Goal: Task Accomplishment & Management: Manage account settings

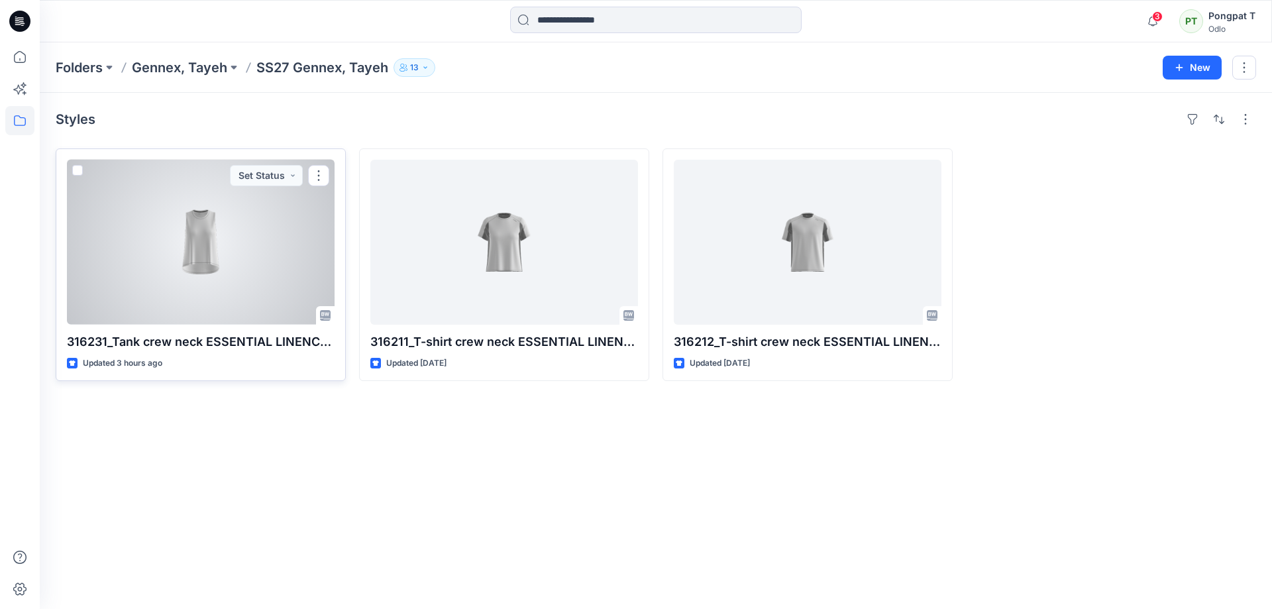
click at [242, 221] on div at bounding box center [201, 242] width 268 height 165
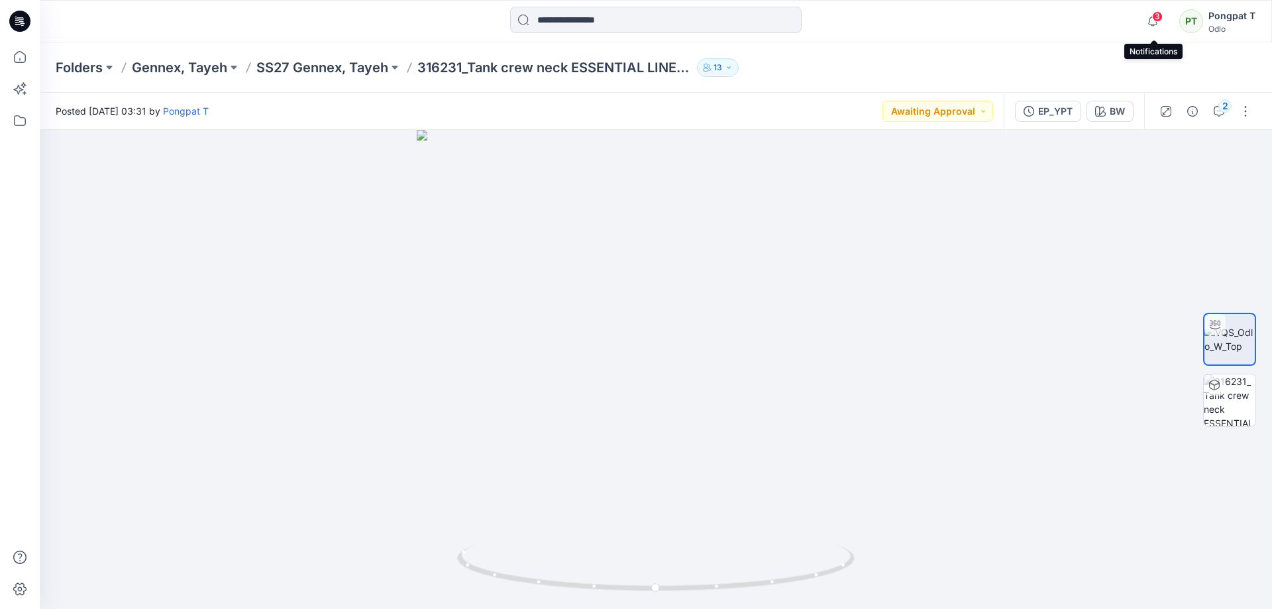
click at [1157, 21] on span "3" at bounding box center [1157, 16] width 11 height 11
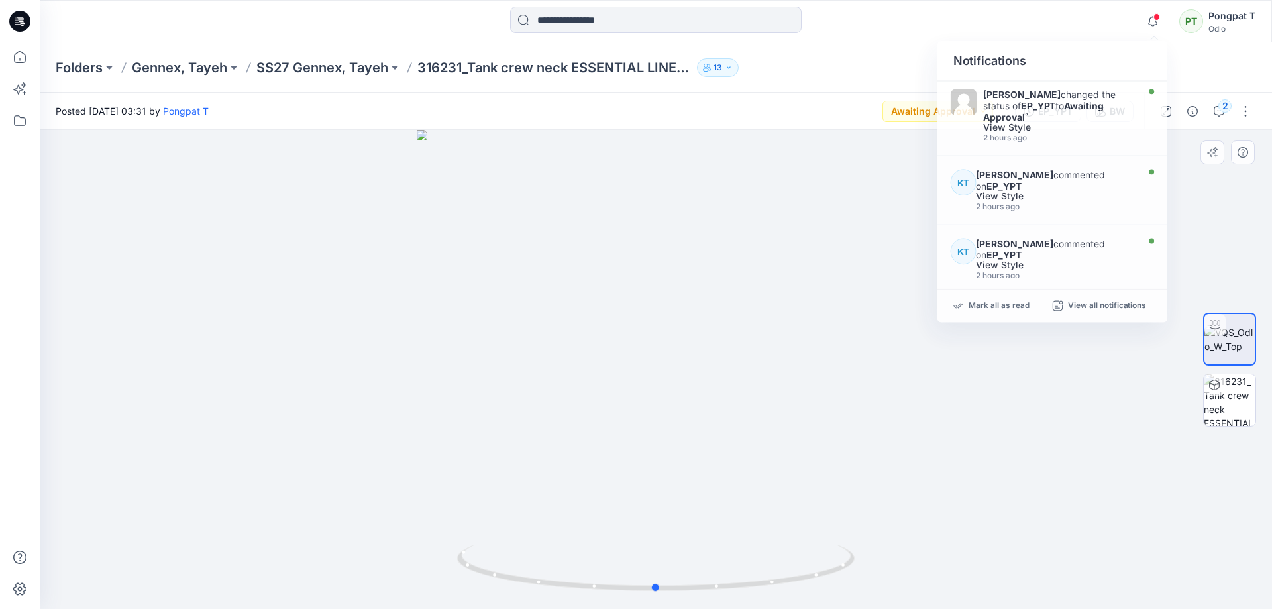
click at [906, 484] on div at bounding box center [656, 369] width 1232 height 479
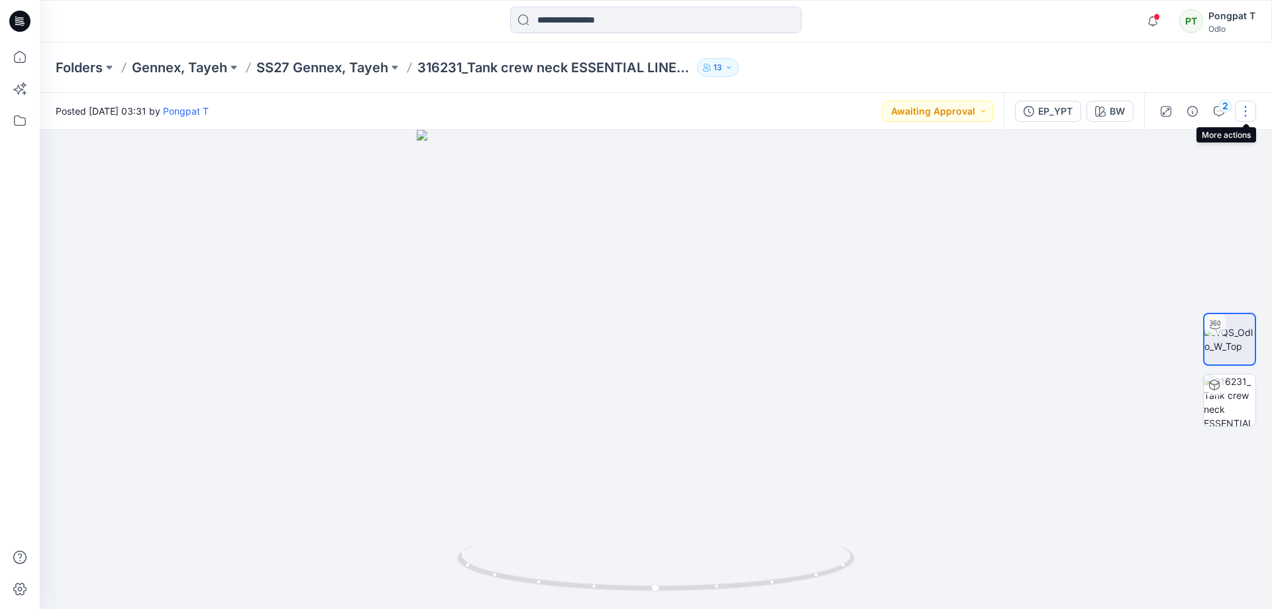
click at [1240, 109] on button "button" at bounding box center [1245, 111] width 21 height 21
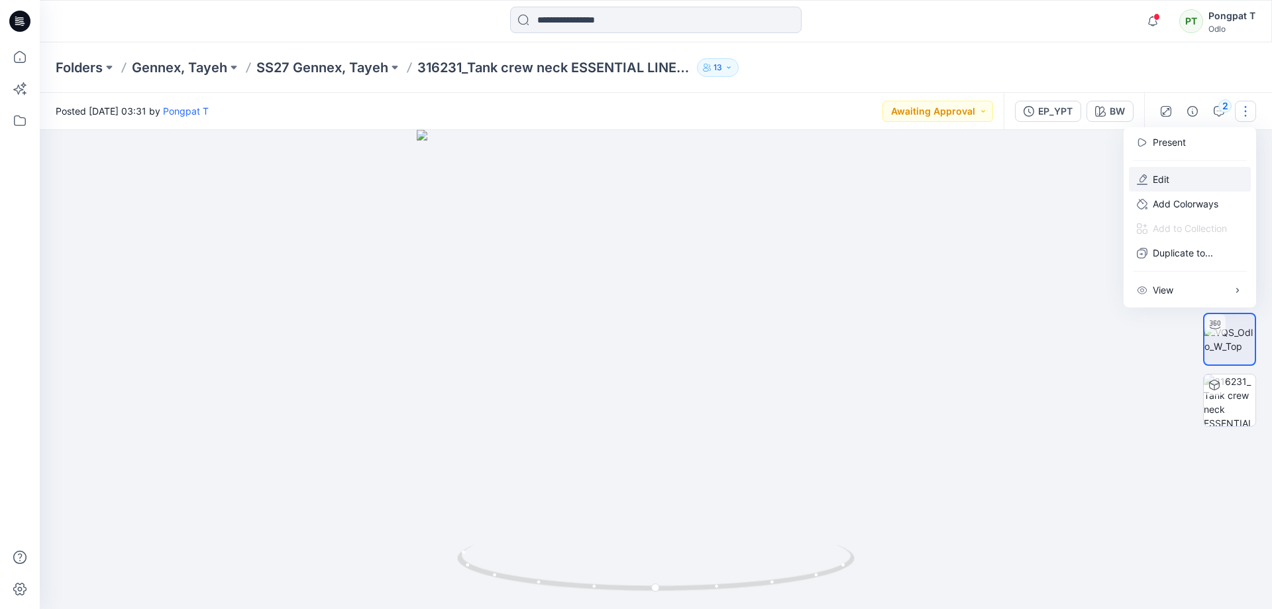
click at [1180, 173] on button "Edit" at bounding box center [1190, 179] width 122 height 25
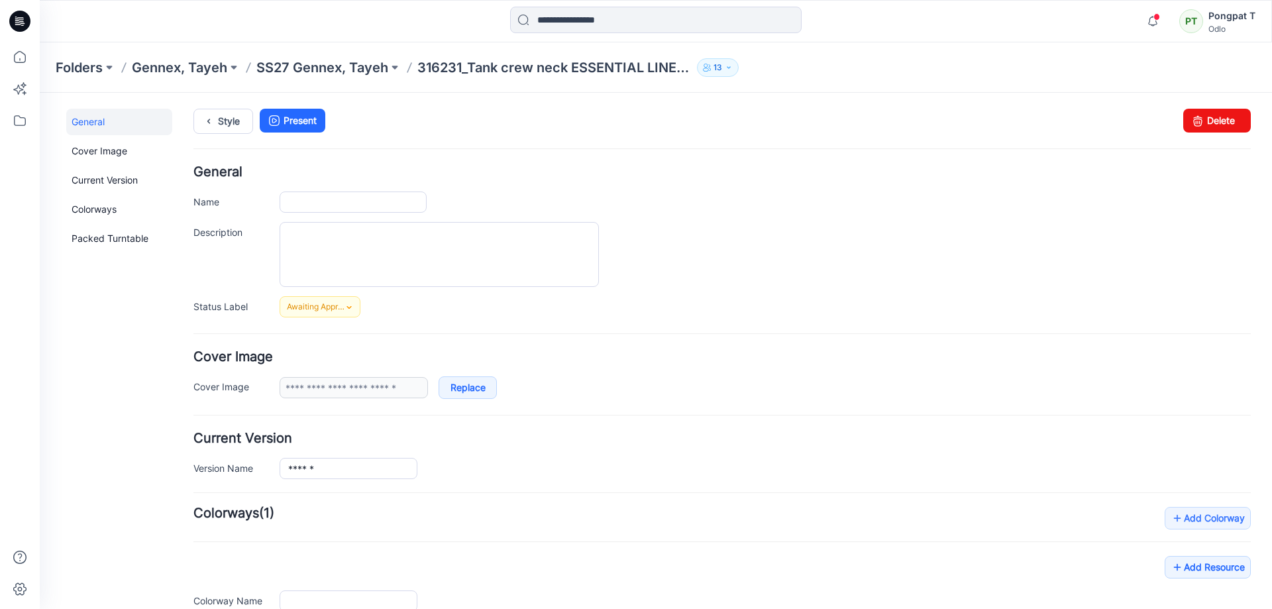
type input "**********"
type input "**"
type input "**********"
drag, startPoint x: 1214, startPoint y: 121, endPoint x: 733, endPoint y: 158, distance: 483.0
click at [1214, 121] on link "Delete" at bounding box center [1217, 121] width 68 height 24
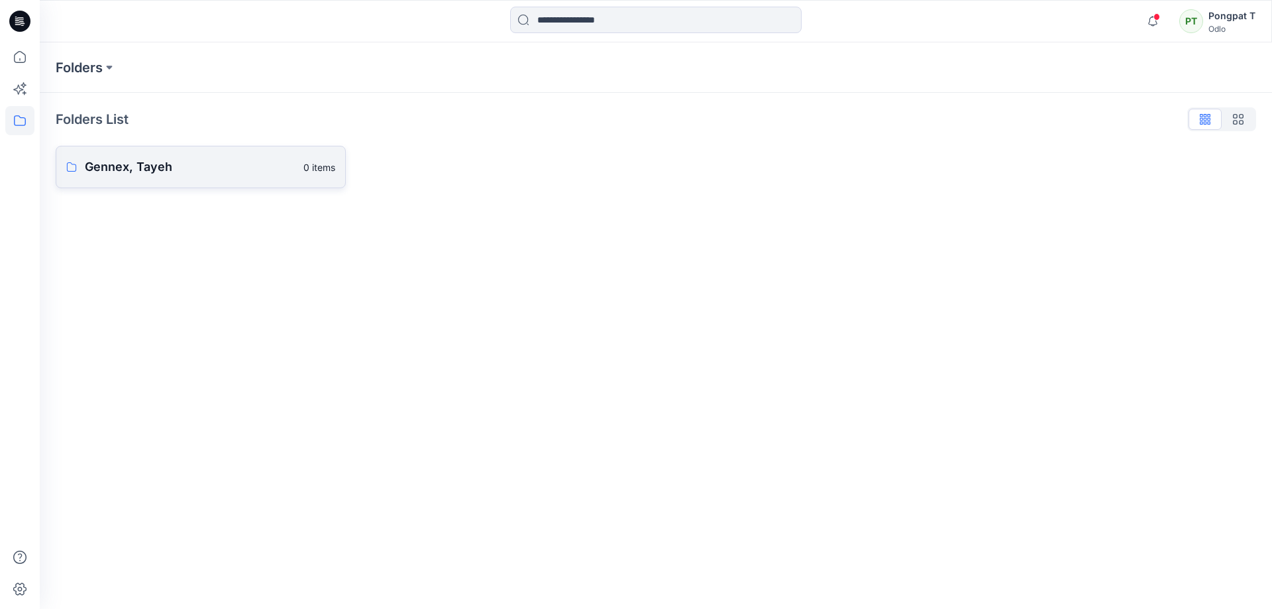
click at [114, 169] on p "Gennex, Tayeh" at bounding box center [190, 167] width 211 height 19
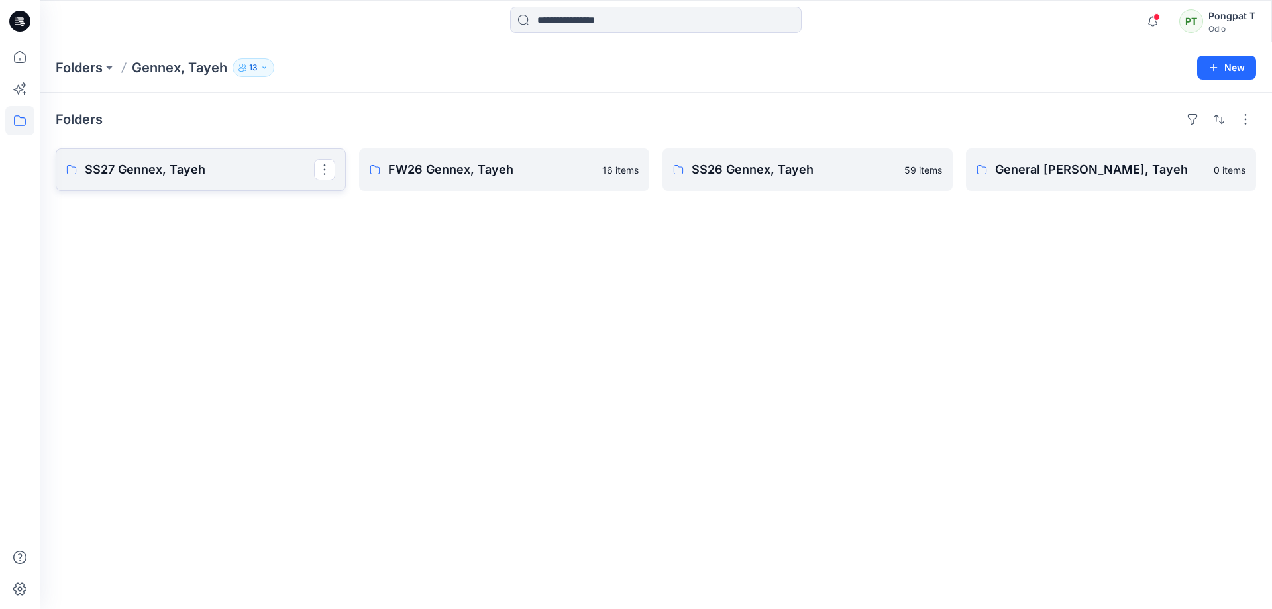
click at [189, 175] on p "SS27 Gennex, Tayeh" at bounding box center [199, 169] width 229 height 19
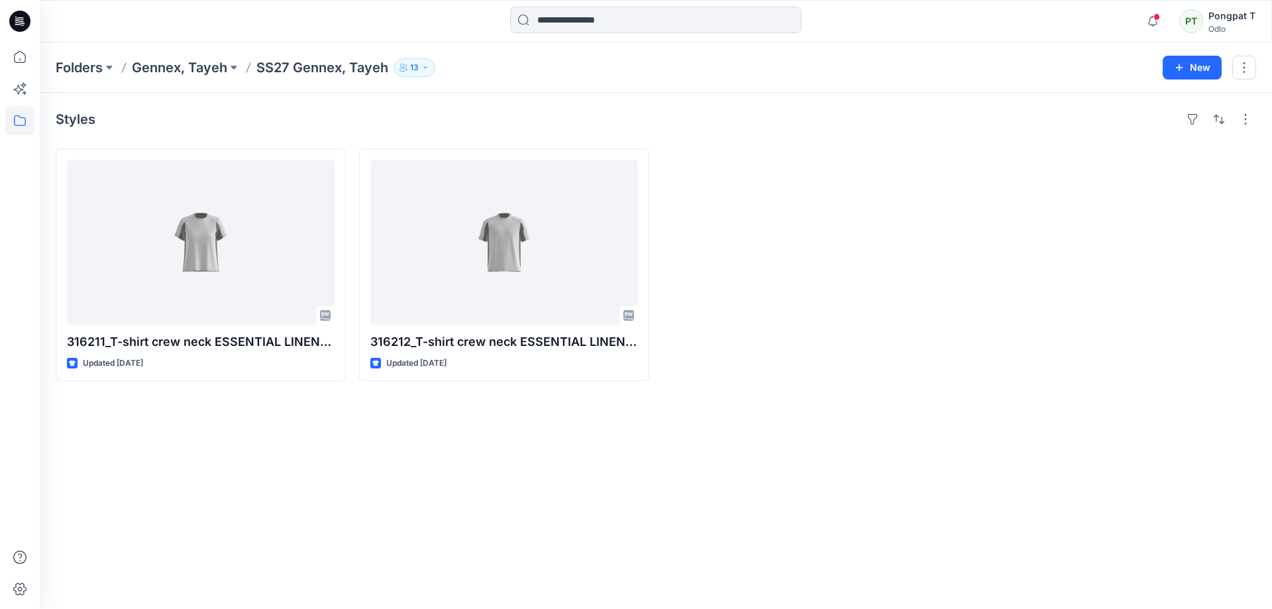
drag, startPoint x: 764, startPoint y: 256, endPoint x: 766, endPoint y: 273, distance: 16.8
click at [764, 259] on div at bounding box center [807, 264] width 290 height 233
click at [195, 68] on p "Gennex, Tayeh" at bounding box center [179, 67] width 95 height 19
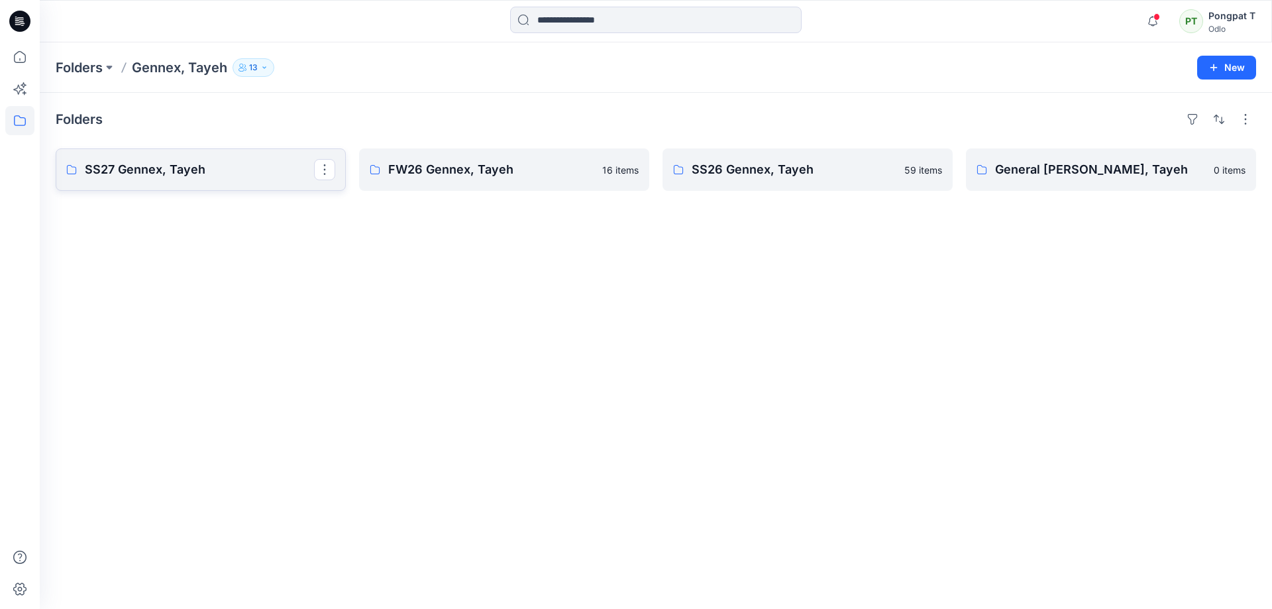
click at [161, 167] on p "SS27 Gennex, Tayeh" at bounding box center [199, 169] width 229 height 19
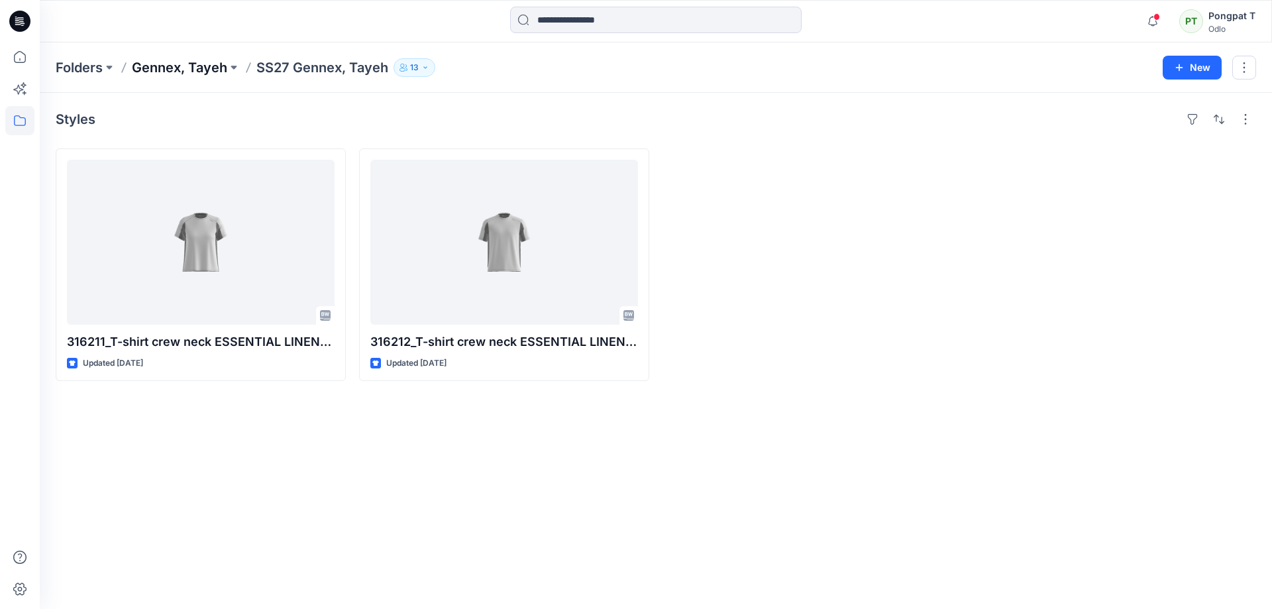
click at [158, 69] on p "Gennex, Tayeh" at bounding box center [179, 67] width 95 height 19
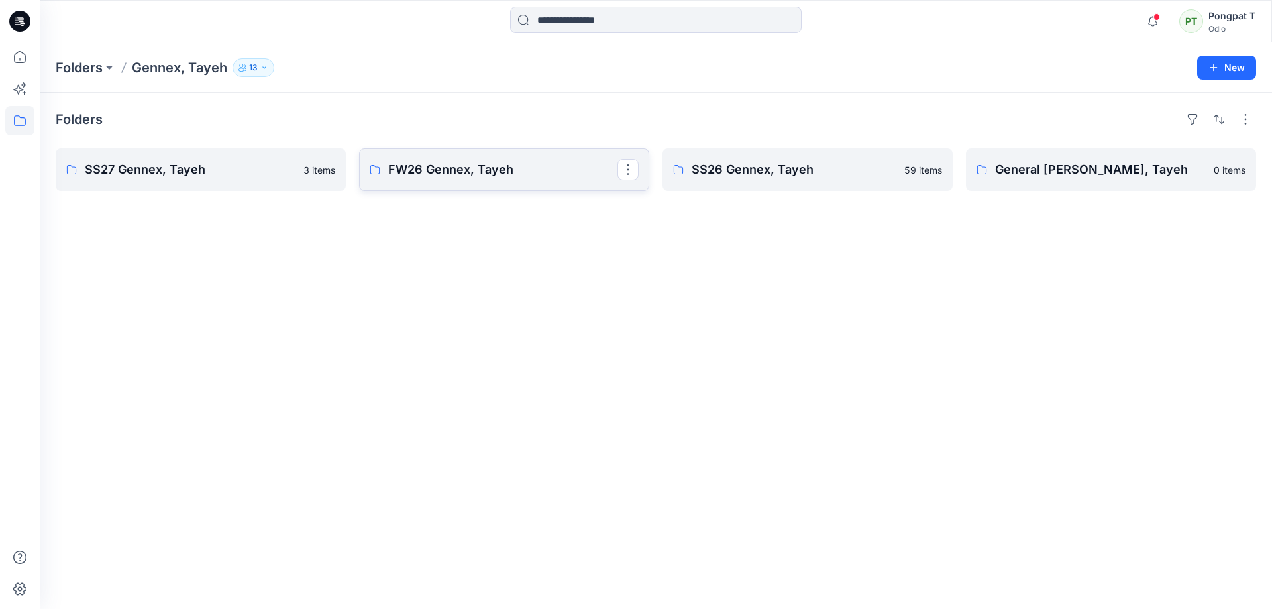
click at [484, 178] on p "FW26 Gennex, Tayeh" at bounding box center [502, 169] width 229 height 19
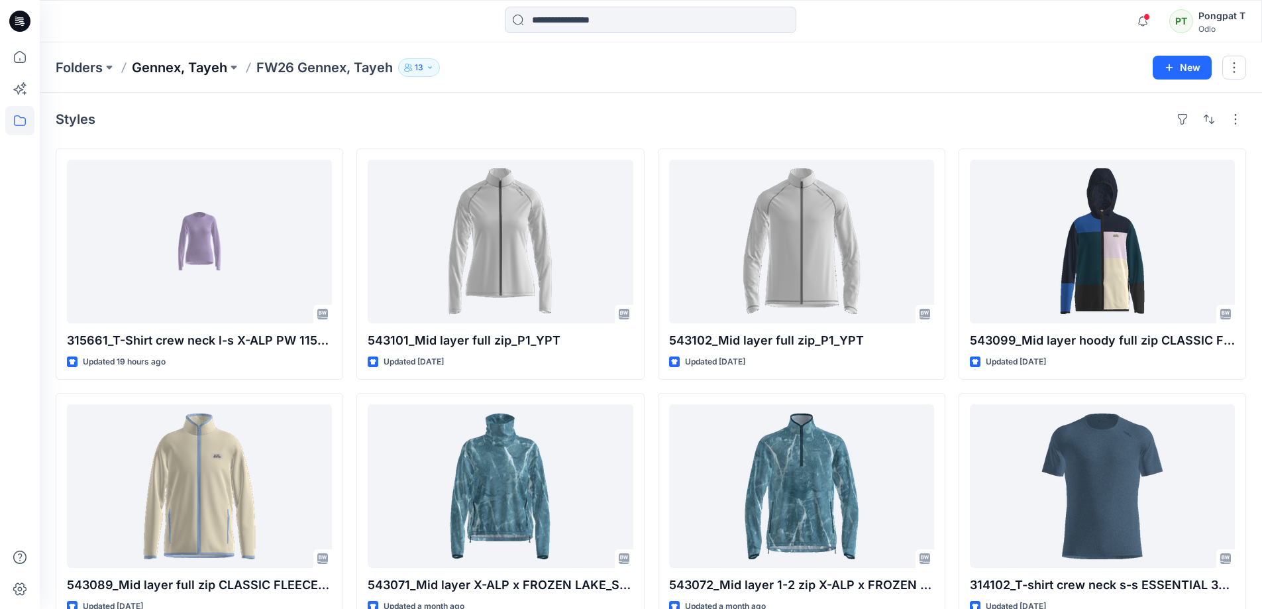
click at [162, 67] on p "Gennex, Tayeh" at bounding box center [179, 67] width 95 height 19
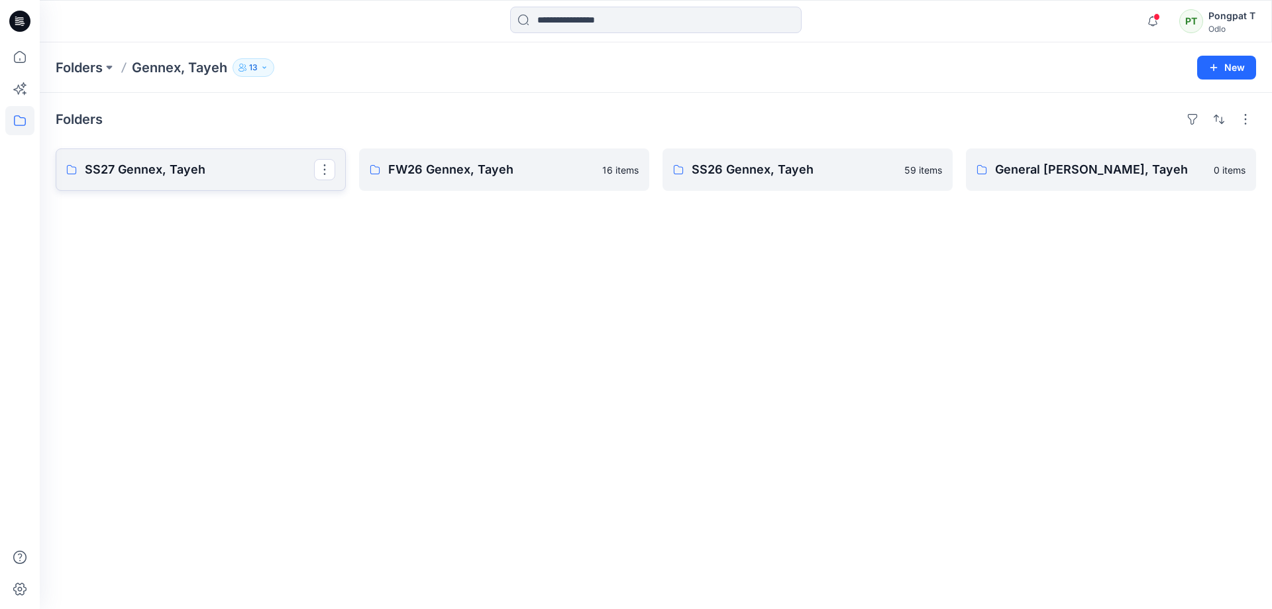
click at [154, 172] on p "SS27 Gennex, Tayeh" at bounding box center [199, 169] width 229 height 19
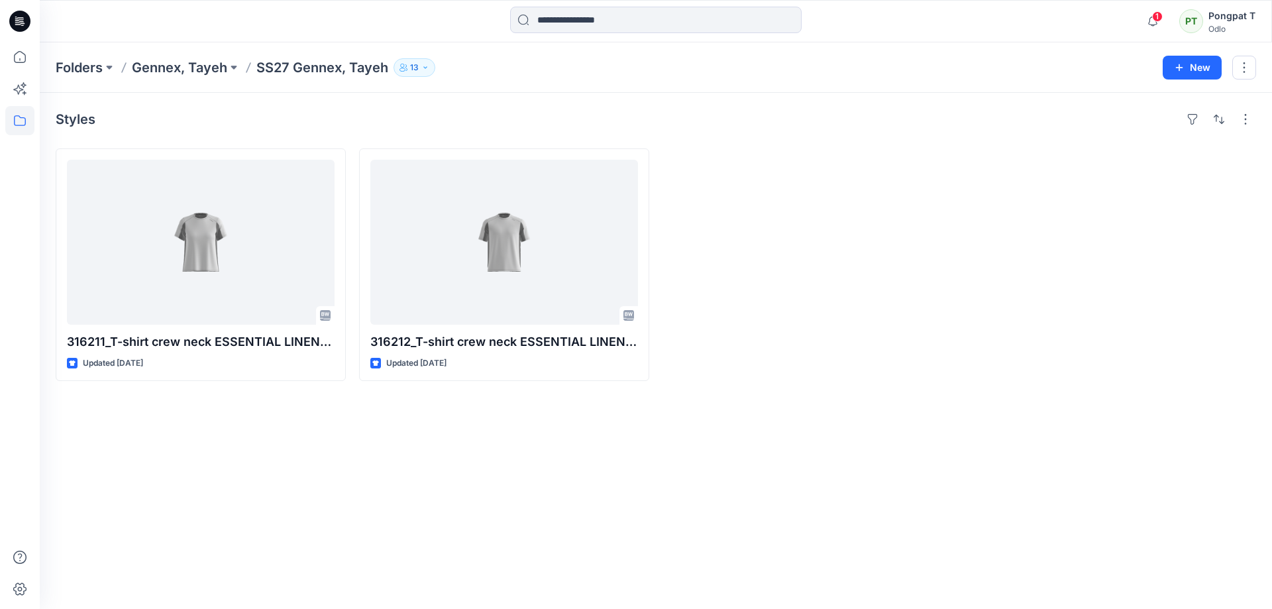
click at [156, 64] on p "Gennex, Tayeh" at bounding box center [179, 67] width 95 height 19
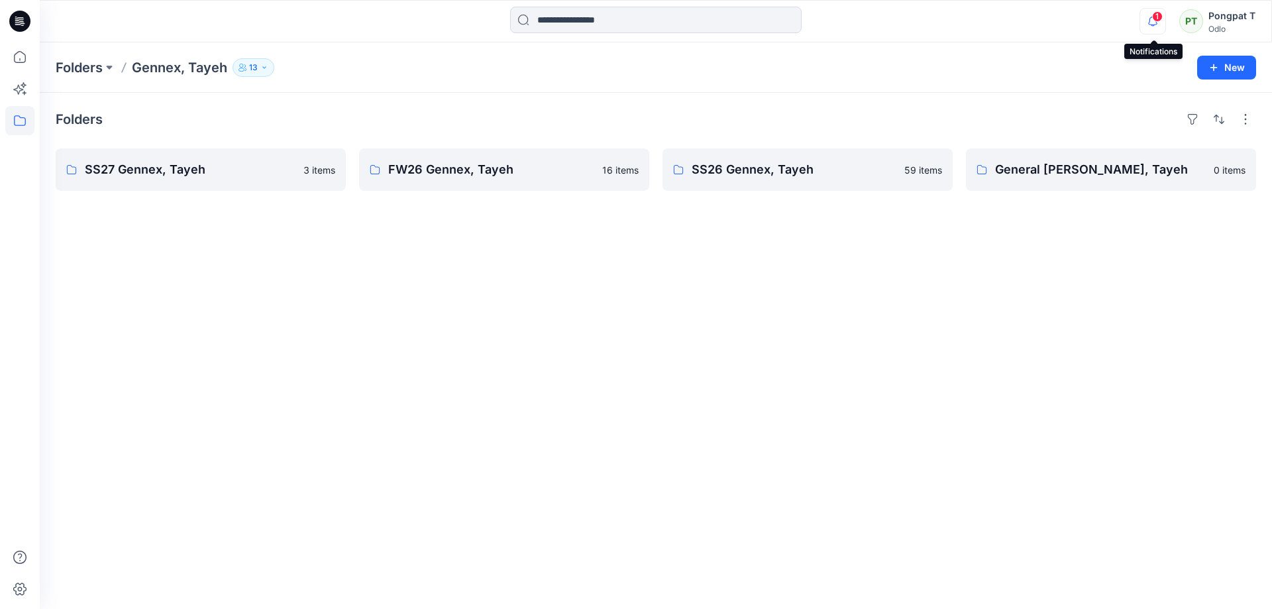
click at [1155, 23] on icon "button" at bounding box center [1152, 21] width 25 height 26
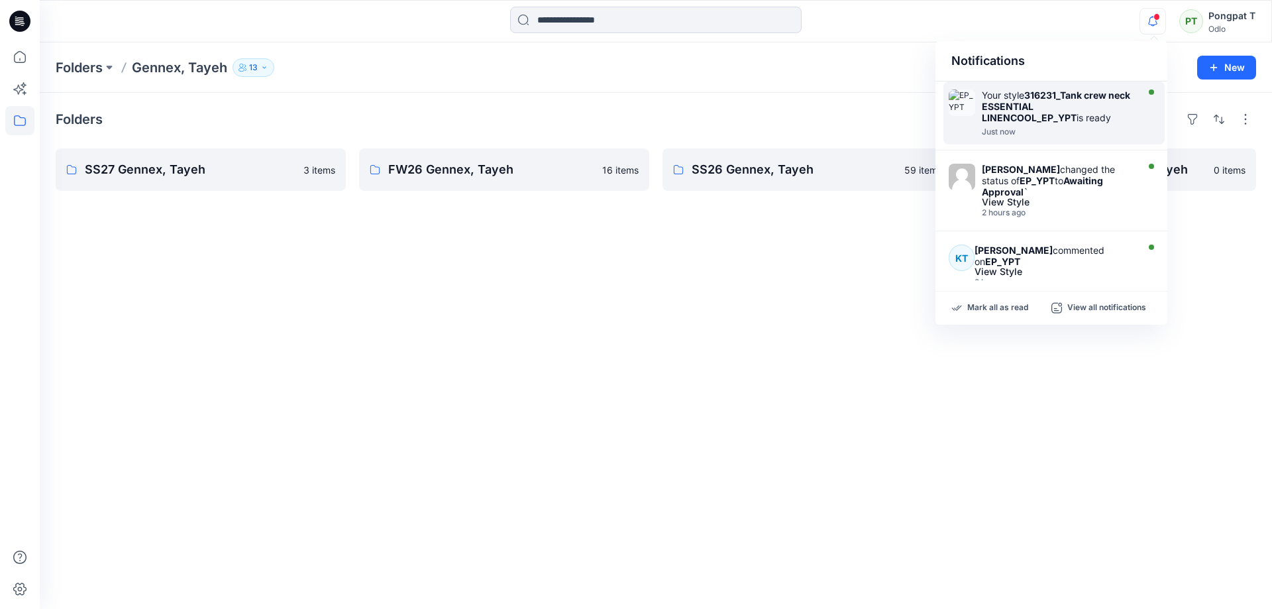
click at [1037, 109] on strong "316231_Tank crew neck ESSENTIAL LINENCOOL_EP_YPT" at bounding box center [1056, 106] width 148 height 34
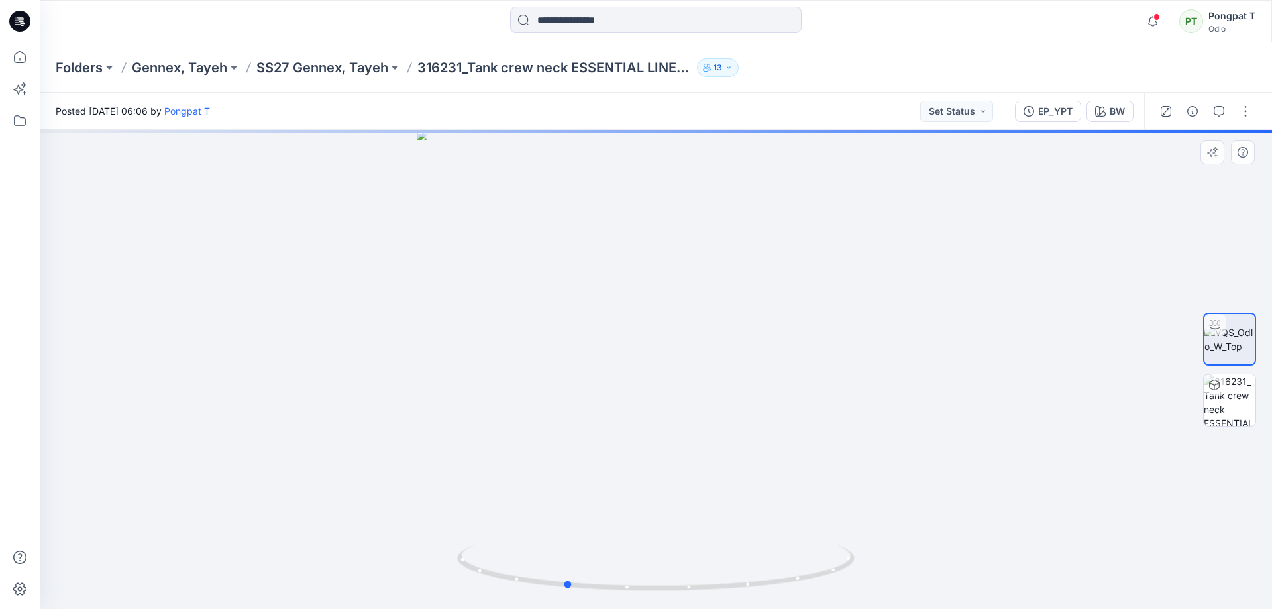
drag, startPoint x: 767, startPoint y: 446, endPoint x: 575, endPoint y: 503, distance: 200.4
click at [579, 503] on div at bounding box center [656, 369] width 1232 height 479
click at [321, 64] on p "SS27 Gennex, Tayeh" at bounding box center [322, 67] width 132 height 19
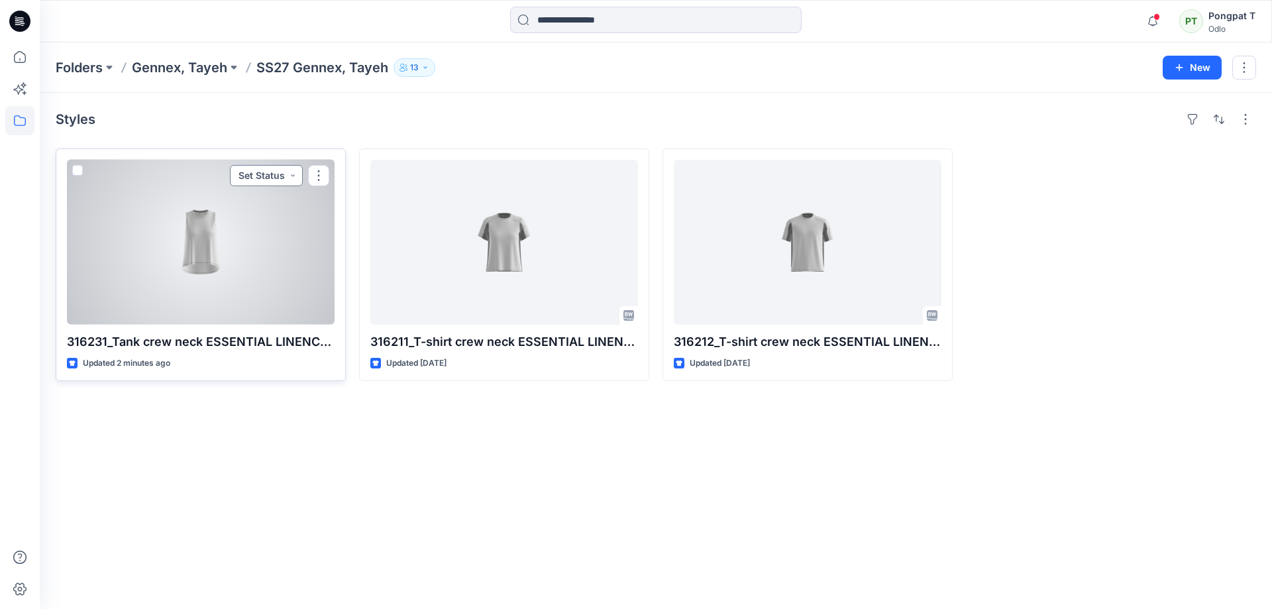
click at [293, 175] on button "Set Status" at bounding box center [266, 175] width 73 height 21
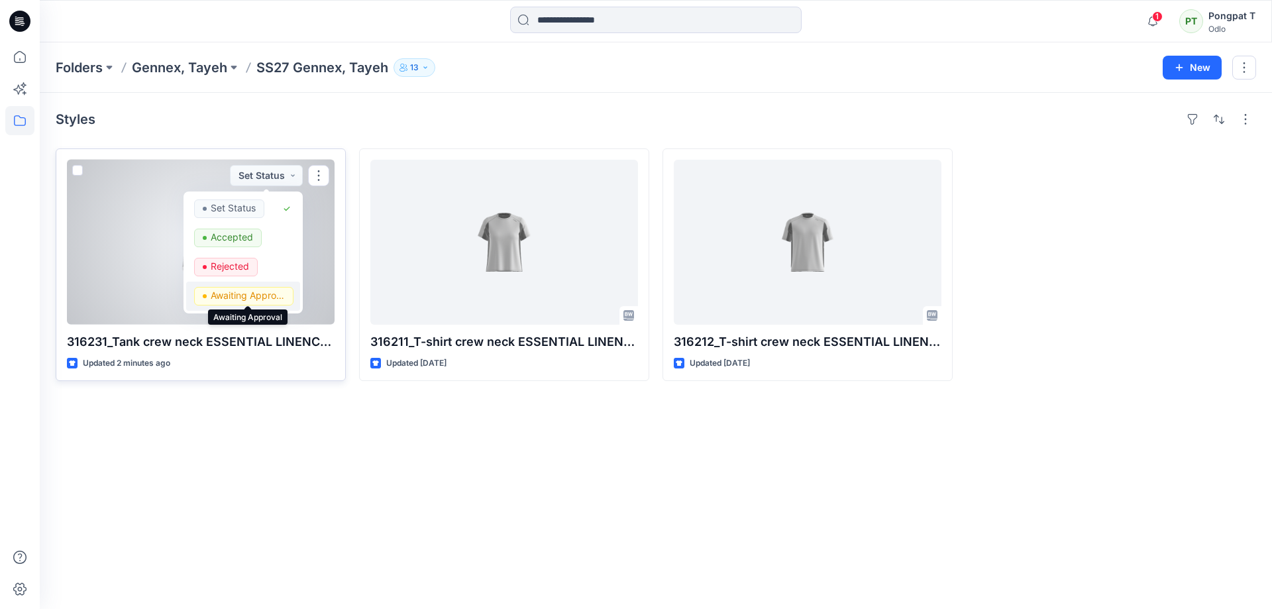
click at [247, 297] on p "Awaiting Approval" at bounding box center [248, 295] width 74 height 17
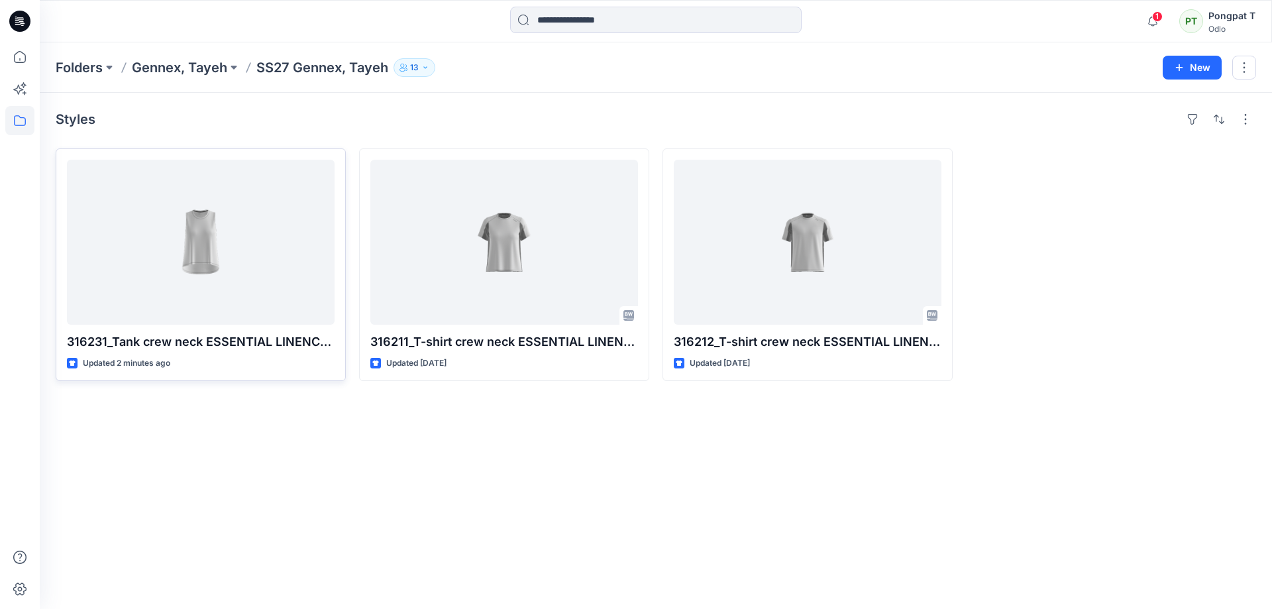
click at [529, 464] on div "Styles 316231_Tank crew neck ESSENTIAL LINENCOOL_EP_YPT Updated 2 minutes ago 3…" at bounding box center [656, 351] width 1232 height 516
click at [342, 504] on div "Styles 316231_Tank crew neck ESSENTIAL LINENCOOL_EP_YPT Updated 5 minutes ago 3…" at bounding box center [656, 351] width 1232 height 516
click at [336, 520] on div "Styles 316231_Tank crew neck ESSENTIAL LINENCOOL_EP_YPT Updated 5 minutes ago 3…" at bounding box center [656, 351] width 1232 height 516
click at [1151, 23] on icon "button" at bounding box center [1152, 21] width 25 height 26
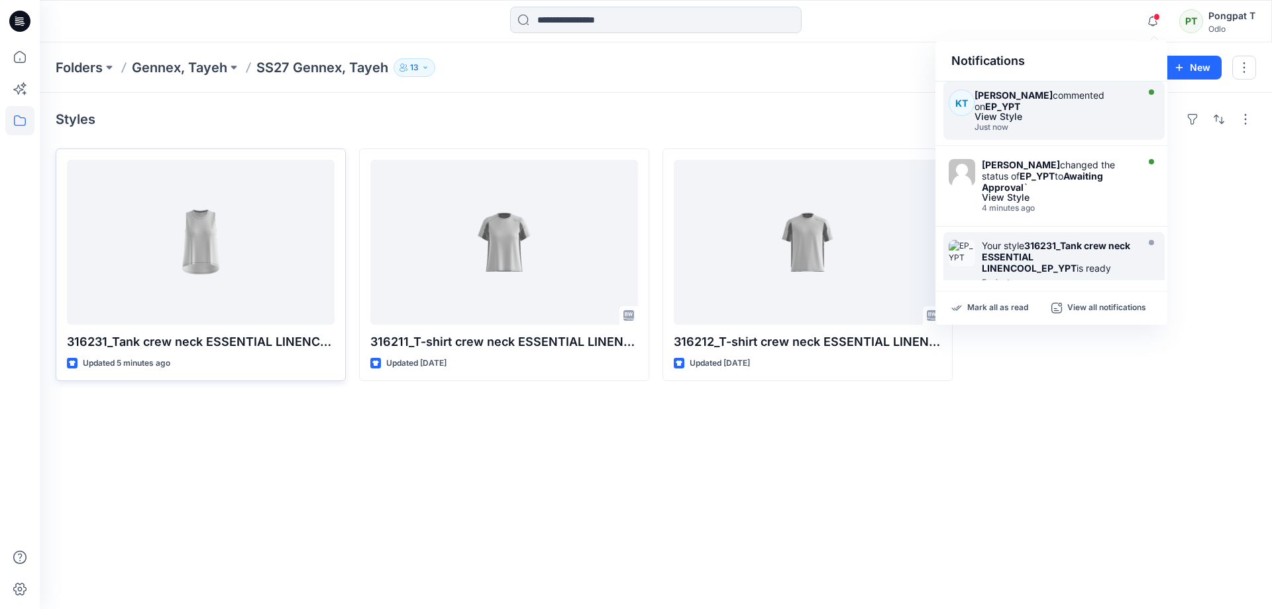
click at [1067, 115] on div "View Style" at bounding box center [1053, 116] width 159 height 9
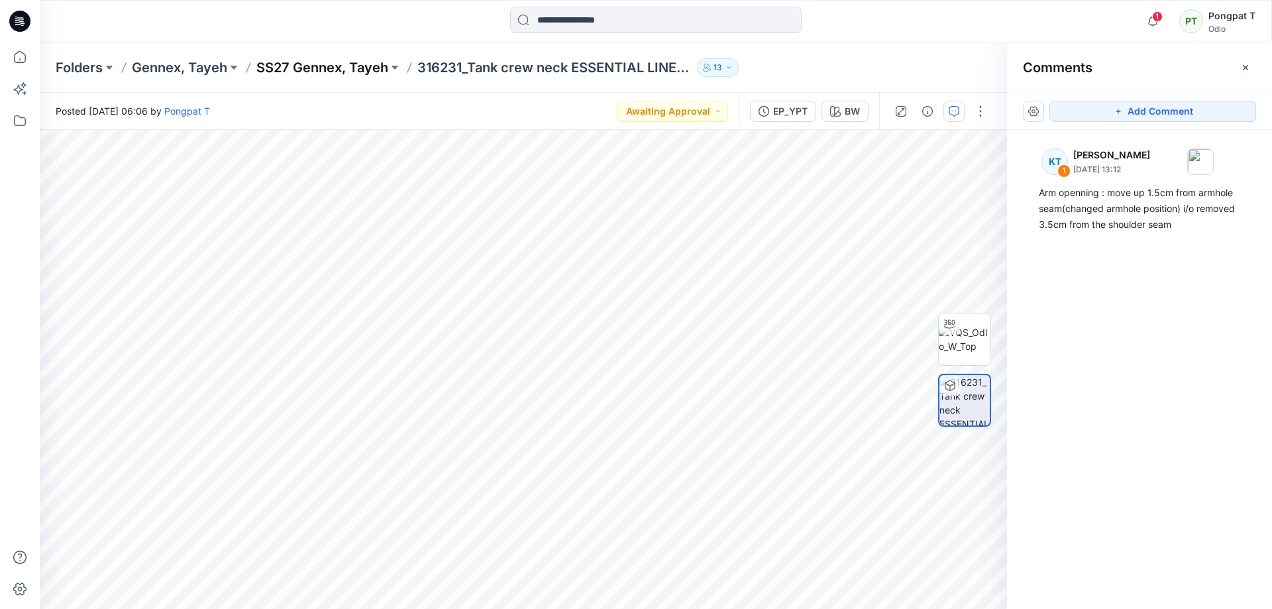
click at [288, 63] on p "SS27 Gennex, Tayeh" at bounding box center [322, 67] width 132 height 19
